Goal: Task Accomplishment & Management: Use online tool/utility

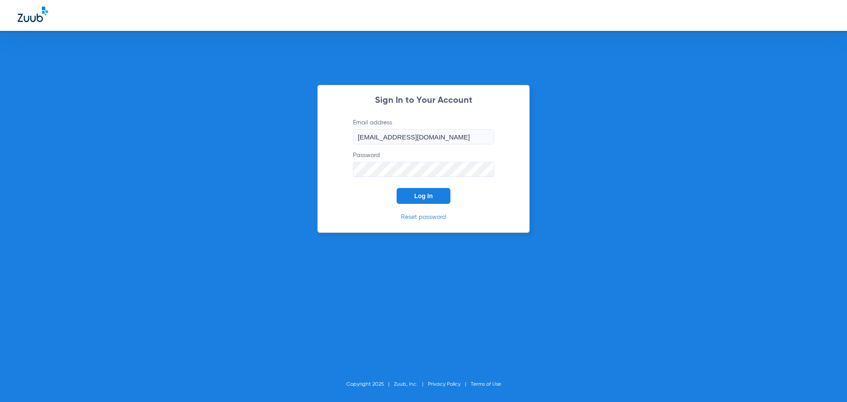
click at [432, 197] on button "Log In" at bounding box center [423, 196] width 54 height 16
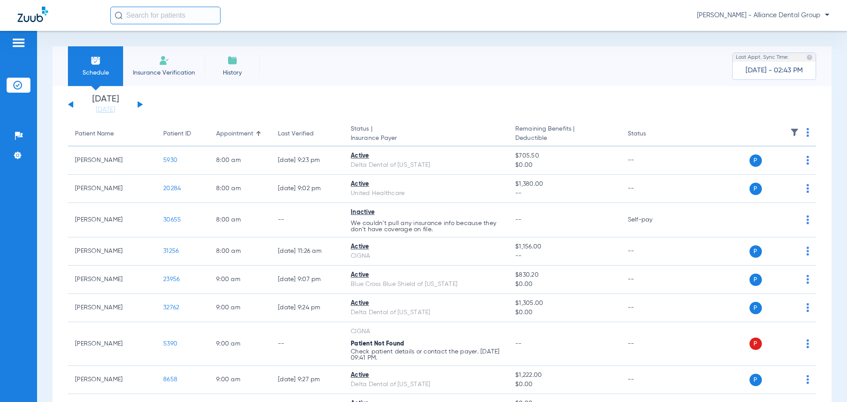
click at [154, 58] on li "Insurance Verification" at bounding box center [164, 66] width 82 height 40
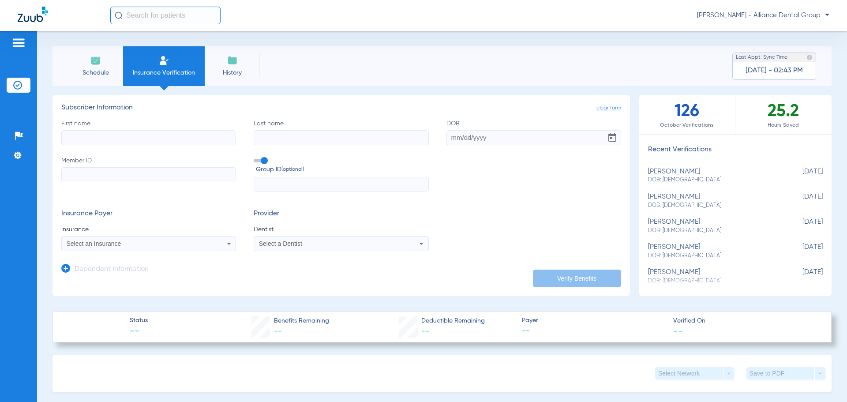
click at [115, 143] on input "First name" at bounding box center [148, 137] width 175 height 15
click at [119, 132] on input "First name" at bounding box center [148, 137] width 175 height 15
type input "[PERSON_NAME]"
type input "[DATE]"
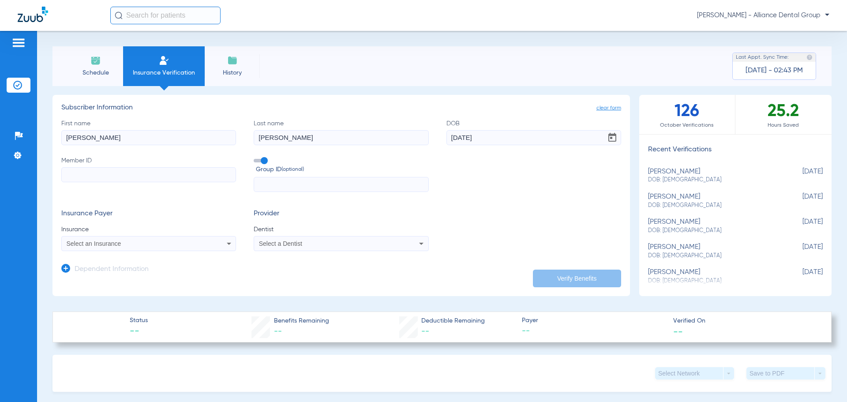
click at [88, 179] on input "Member ID" at bounding box center [148, 174] width 175 height 15
type input "0"
type input "101582474500"
click at [227, 245] on icon at bounding box center [229, 244] width 4 height 2
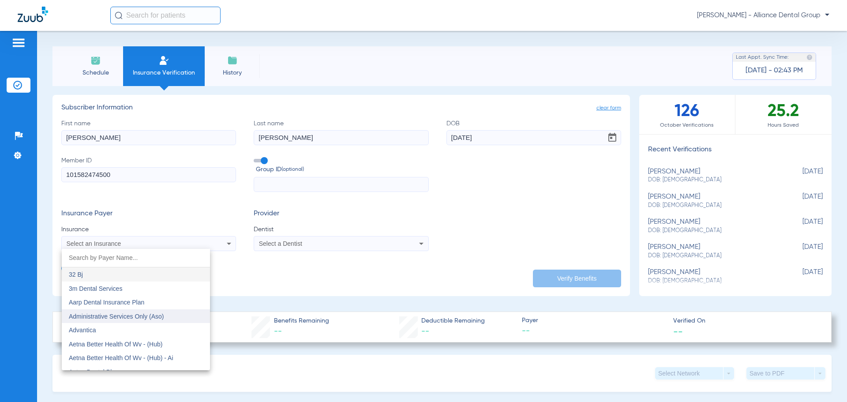
scroll to position [44, 0]
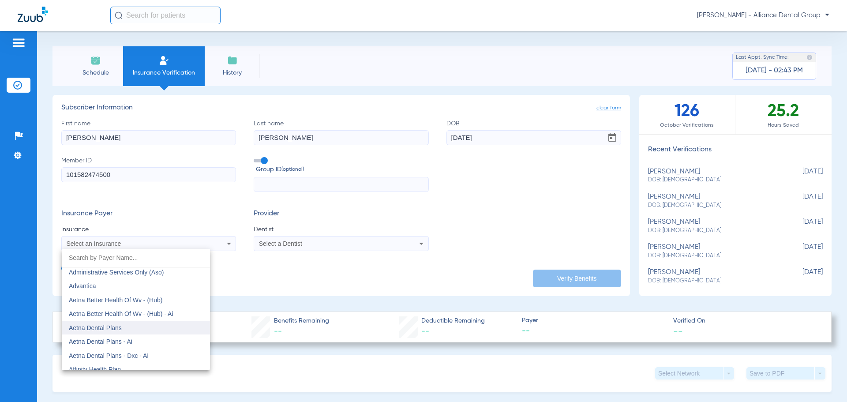
click at [129, 329] on mat-option "Aetna Dental Plans" at bounding box center [136, 328] width 148 height 14
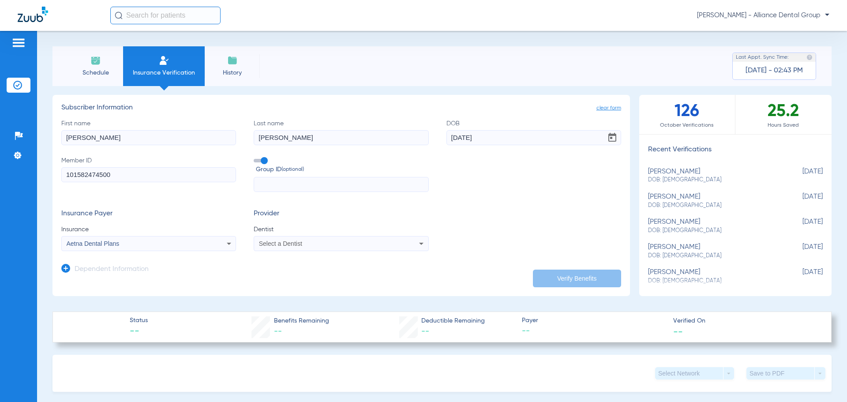
click at [424, 245] on div "Select a Dentist" at bounding box center [341, 243] width 174 height 11
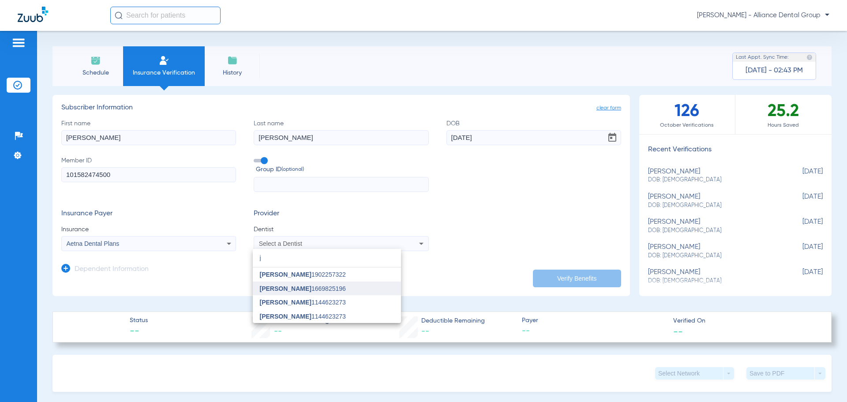
type input "j"
click at [291, 287] on span "[PERSON_NAME]" at bounding box center [286, 288] width 52 height 7
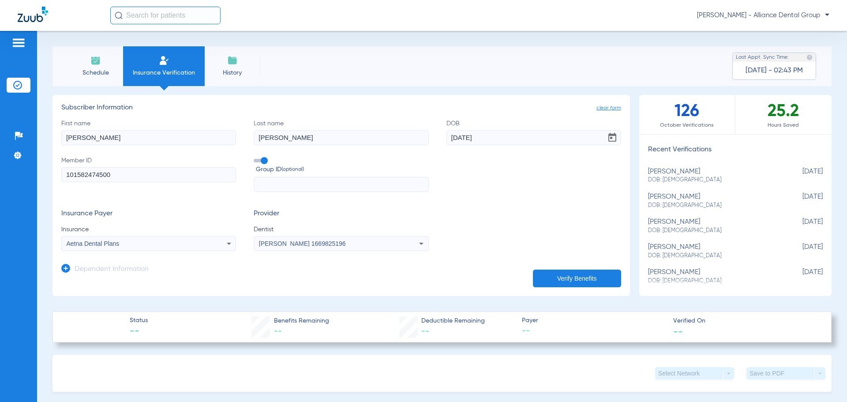
click at [561, 278] on button "Verify Benefits" at bounding box center [577, 278] width 88 height 18
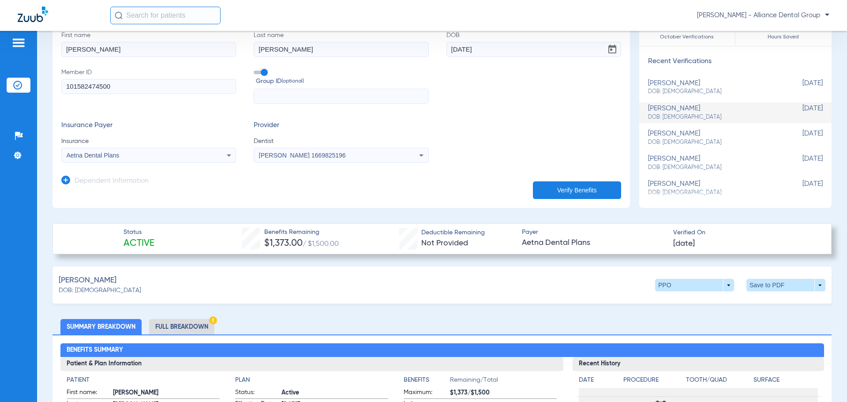
scroll to position [176, 0]
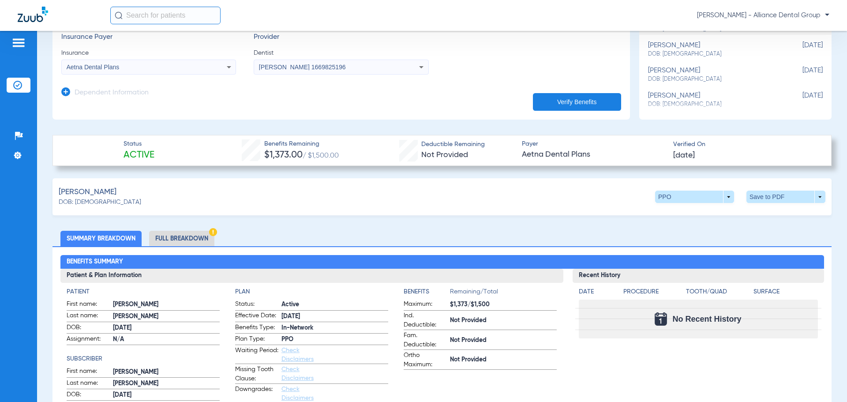
click at [175, 242] on li "Full Breakdown" at bounding box center [181, 238] width 65 height 15
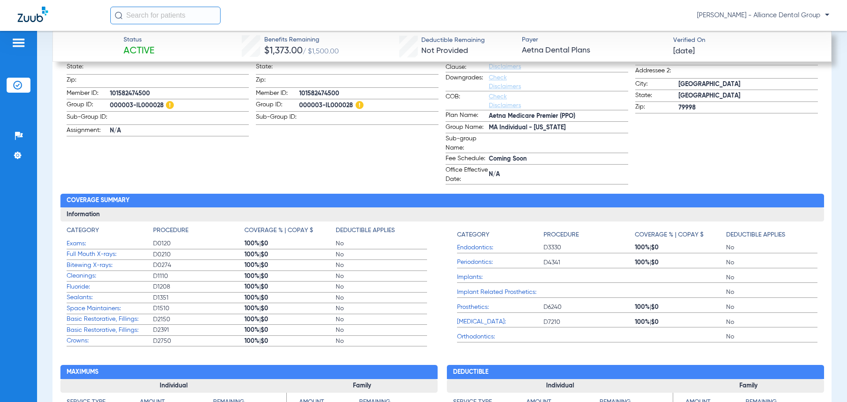
scroll to position [353, 0]
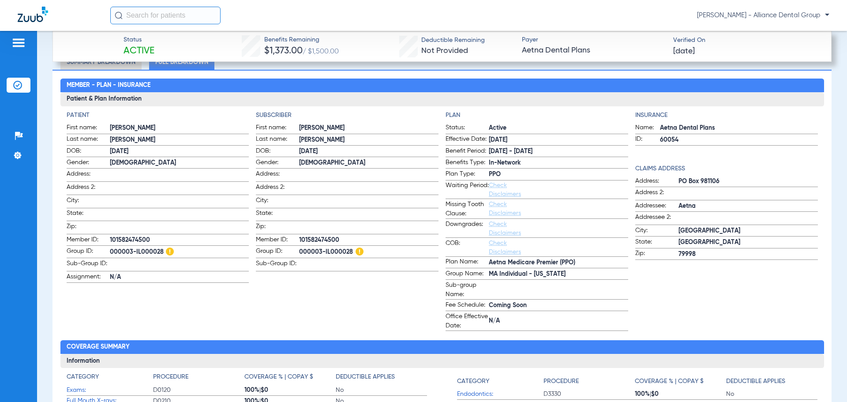
click at [115, 248] on span "000003-IL000028" at bounding box center [179, 252] width 139 height 11
click at [119, 249] on span "000003-IL000028" at bounding box center [179, 252] width 139 height 11
click at [122, 250] on span "000003-IL000028" at bounding box center [179, 252] width 139 height 11
drag, startPoint x: 342, startPoint y: 237, endPoint x: 295, endPoint y: 237, distance: 47.6
click at [295, 237] on label "Member ID: 101582474500" at bounding box center [347, 240] width 183 height 11
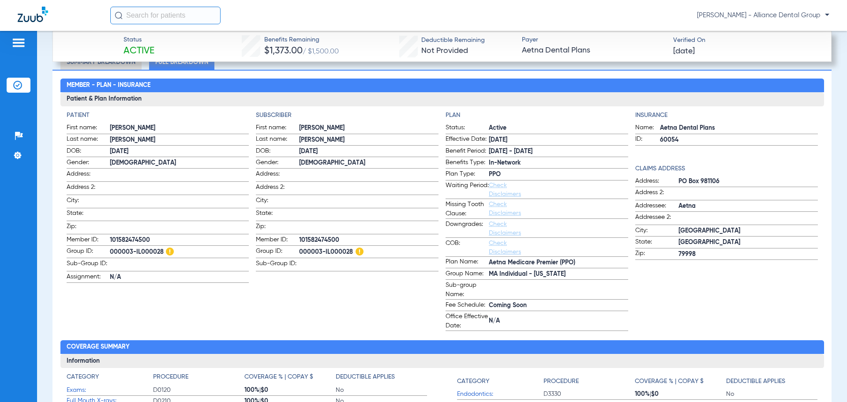
copy label "101582474500"
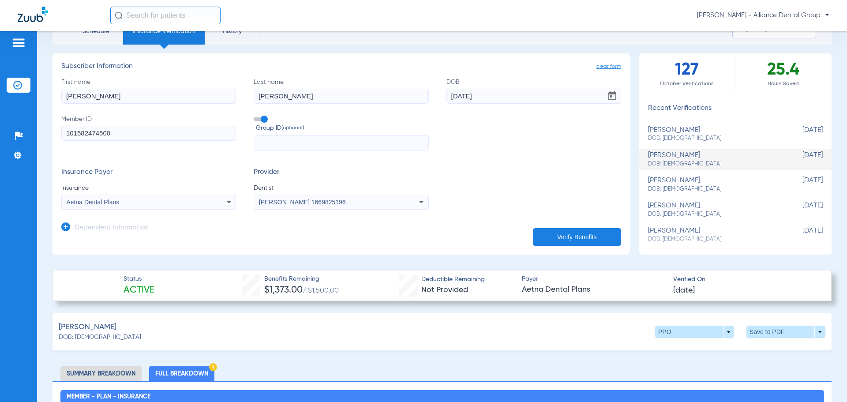
scroll to position [0, 0]
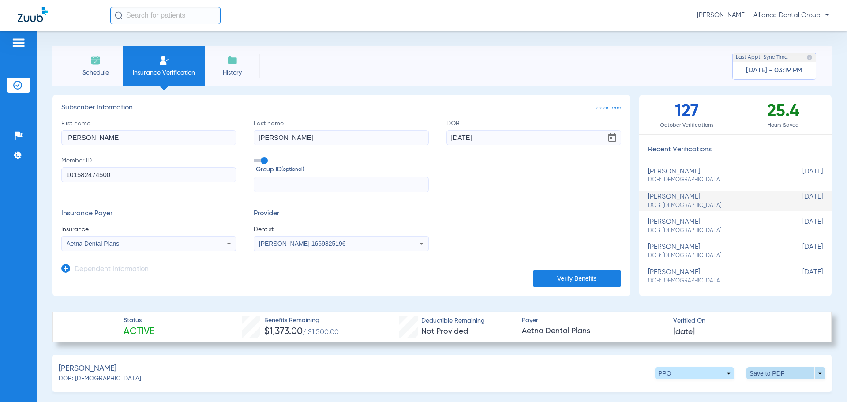
click at [818, 374] on span at bounding box center [785, 373] width 79 height 12
click at [690, 393] on button "insert_drive_file Save to PDF" at bounding box center [704, 390] width 67 height 18
click at [752, 55] on div "Creating PDF" at bounding box center [770, 56] width 102 height 9
